Goal: Task Accomplishment & Management: Complete application form

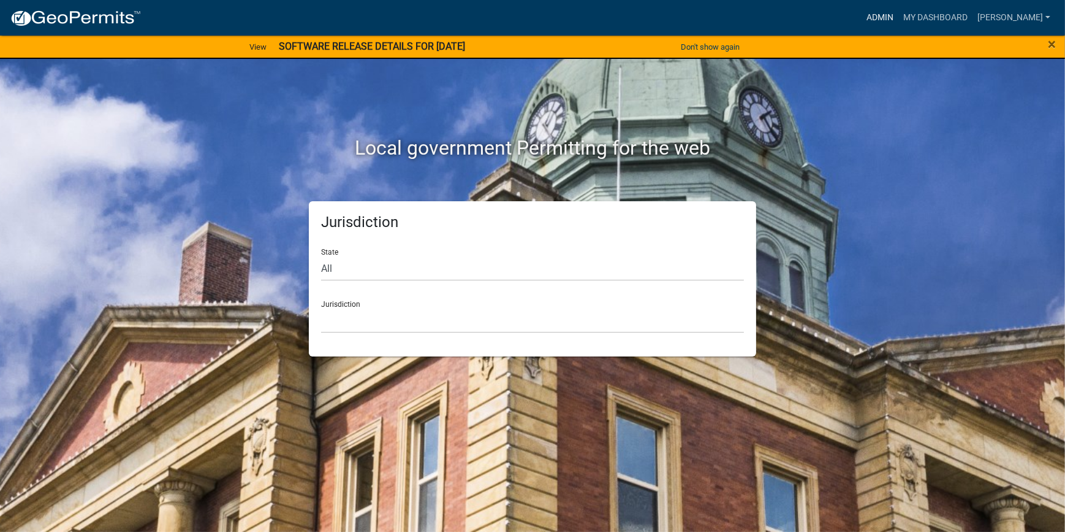
click at [899, 17] on link "Admin" at bounding box center [880, 17] width 37 height 23
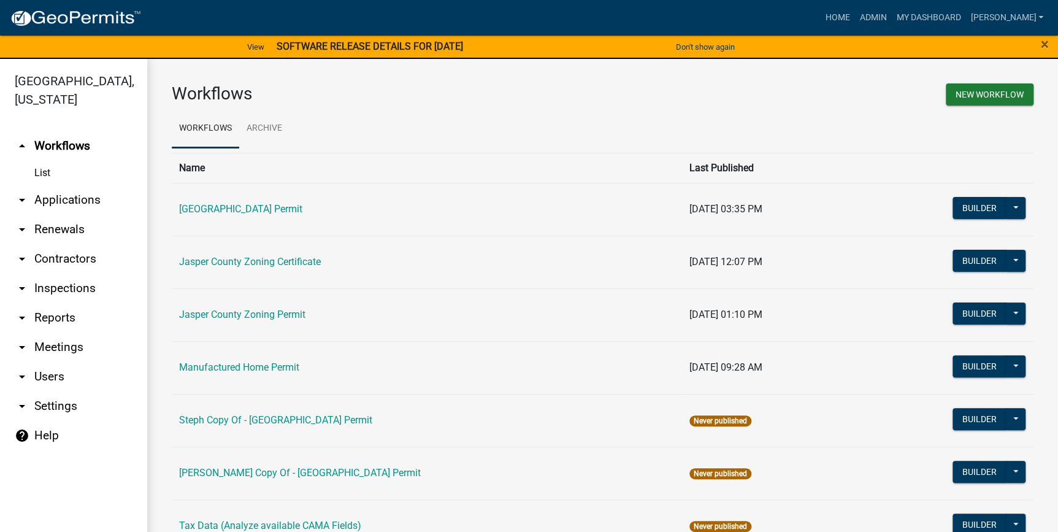
click at [34, 205] on link "arrow_drop_down Applications" at bounding box center [73, 199] width 147 height 29
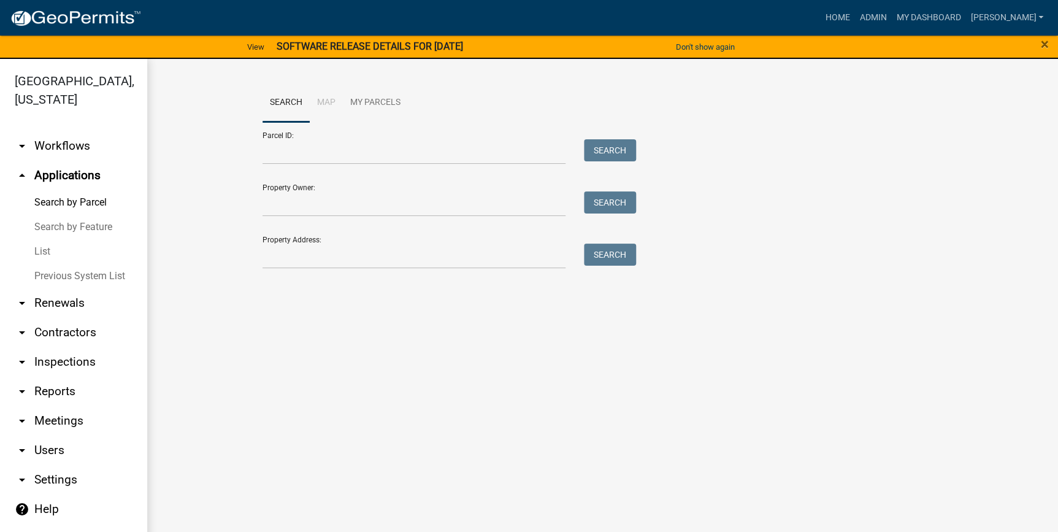
click at [53, 254] on link "List" at bounding box center [73, 251] width 147 height 25
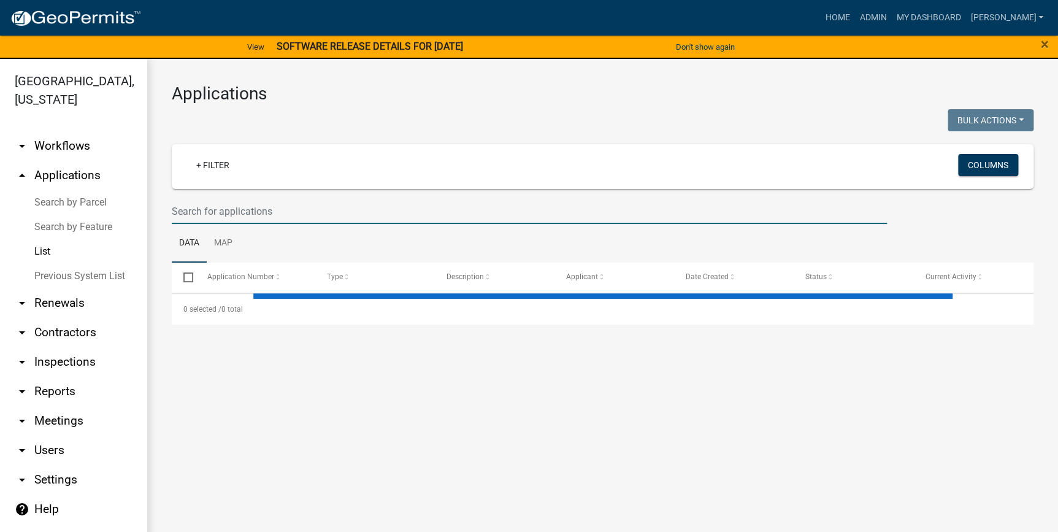
click at [224, 218] on input "text" at bounding box center [529, 211] width 715 height 25
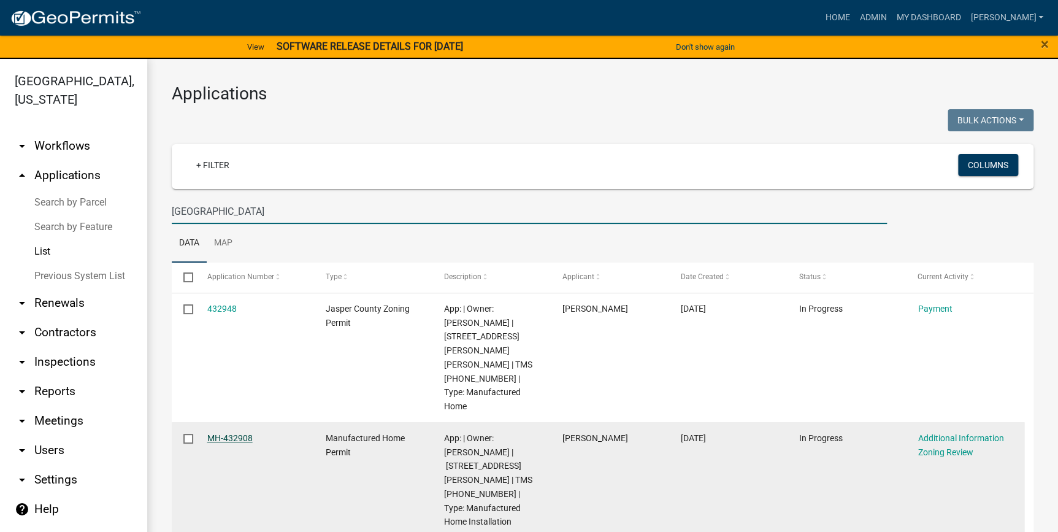
type input "[GEOGRAPHIC_DATA]"
click at [245, 433] on link "MH-432908" at bounding box center [229, 438] width 45 height 10
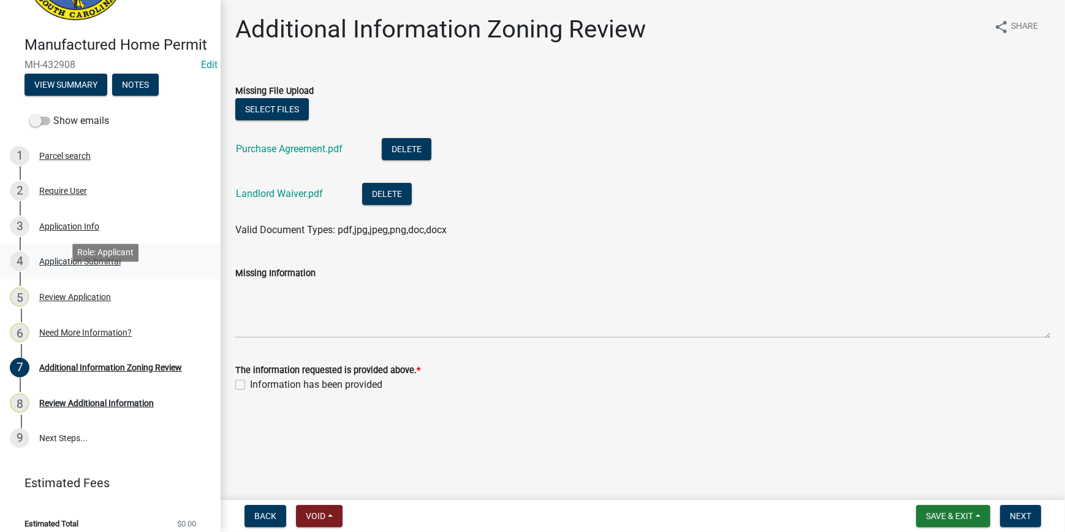
scroll to position [109, 0]
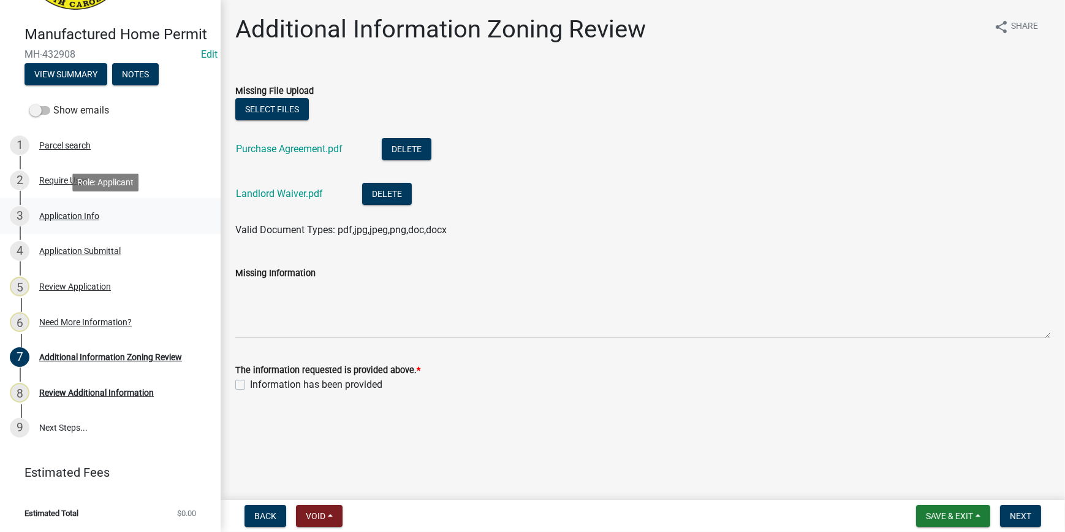
click at [83, 231] on link "3 Application Info" at bounding box center [110, 216] width 221 height 36
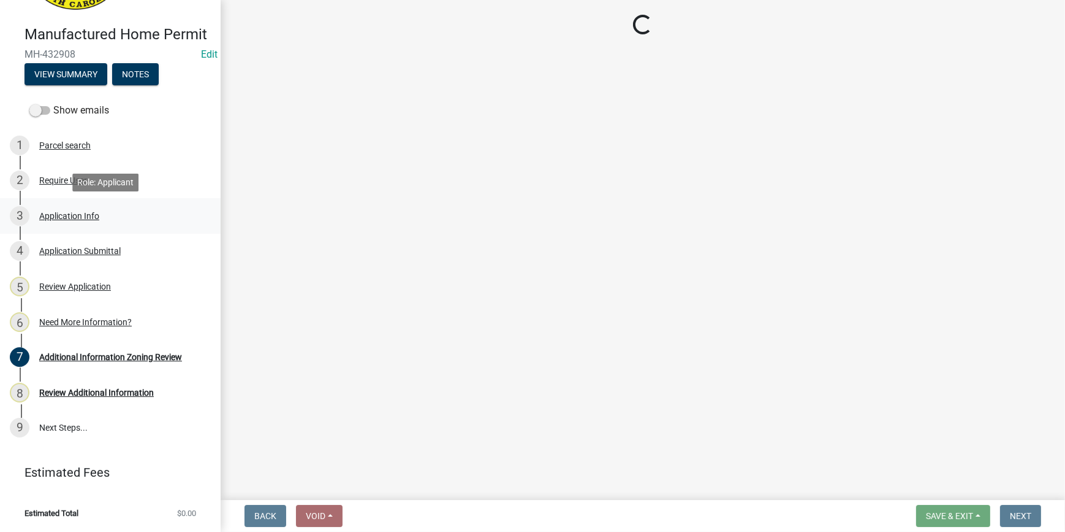
select select "00748aa1-56c2-4786-b7ff-9b3cb1d8d455"
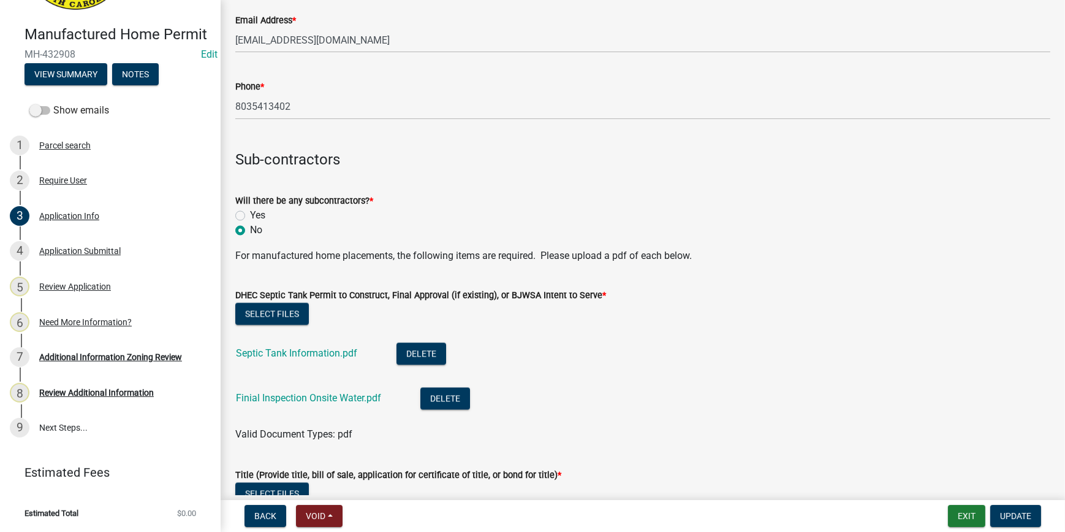
scroll to position [2713, 0]
